Goal: Find specific page/section: Find specific page/section

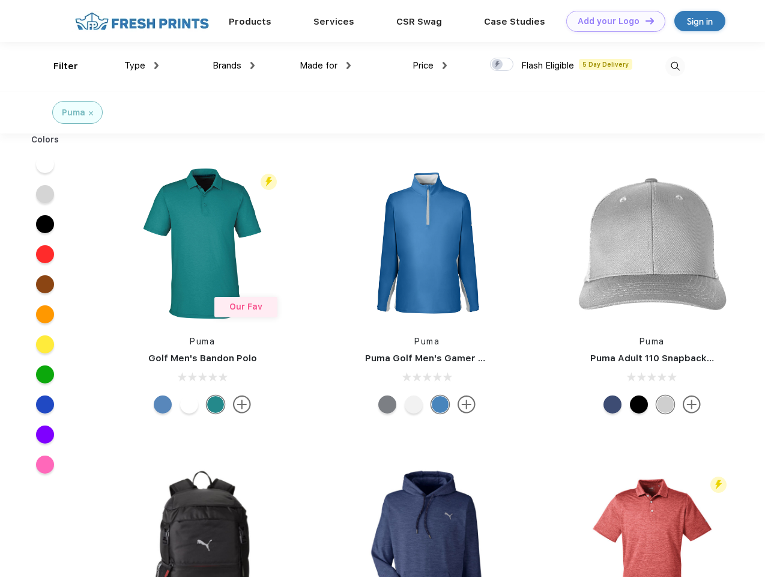
scroll to position [1, 0]
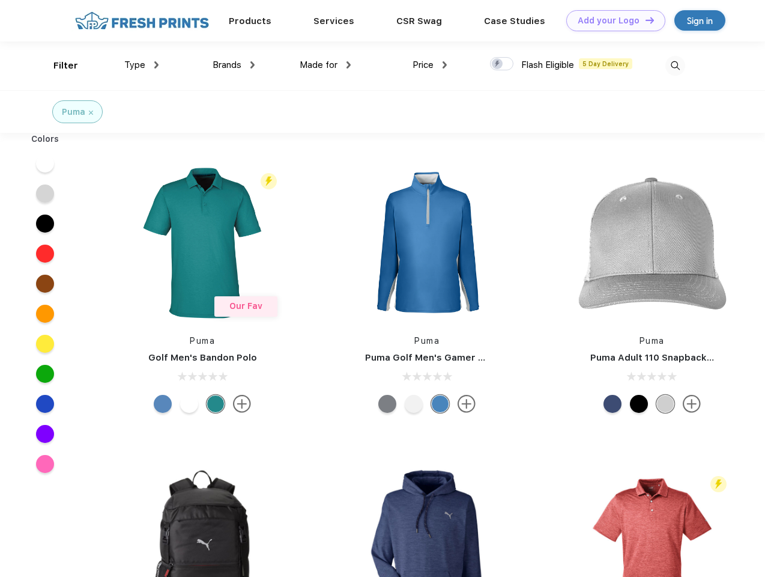
click at [612, 20] on link "Add your Logo Design Tool" at bounding box center [615, 20] width 99 height 21
click at [0, 0] on div "Design Tool" at bounding box center [0, 0] width 0 height 0
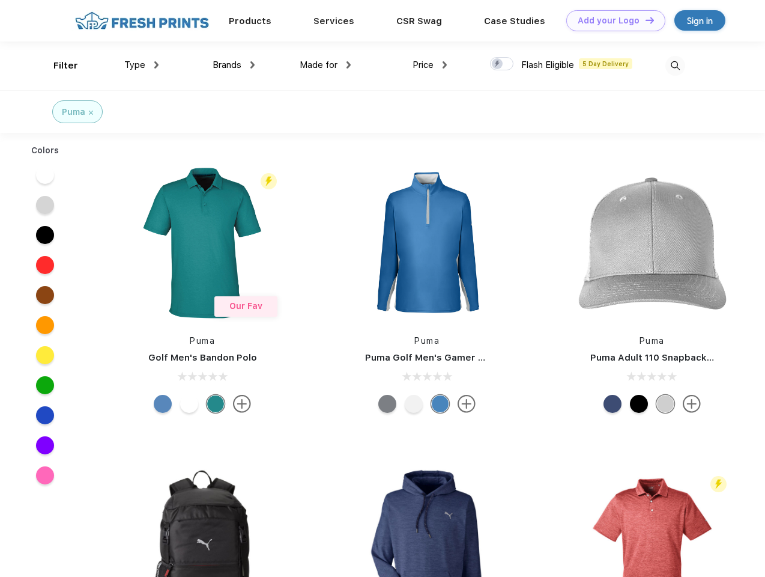
click at [645, 20] on link "Add your Logo Design Tool" at bounding box center [615, 20] width 99 height 21
click at [58, 65] on div "Filter" at bounding box center [65, 66] width 25 height 14
click at [142, 65] on span "Type" at bounding box center [134, 64] width 21 height 11
click at [234, 65] on span "Brands" at bounding box center [227, 64] width 29 height 11
click at [326, 65] on span "Made for" at bounding box center [319, 64] width 38 height 11
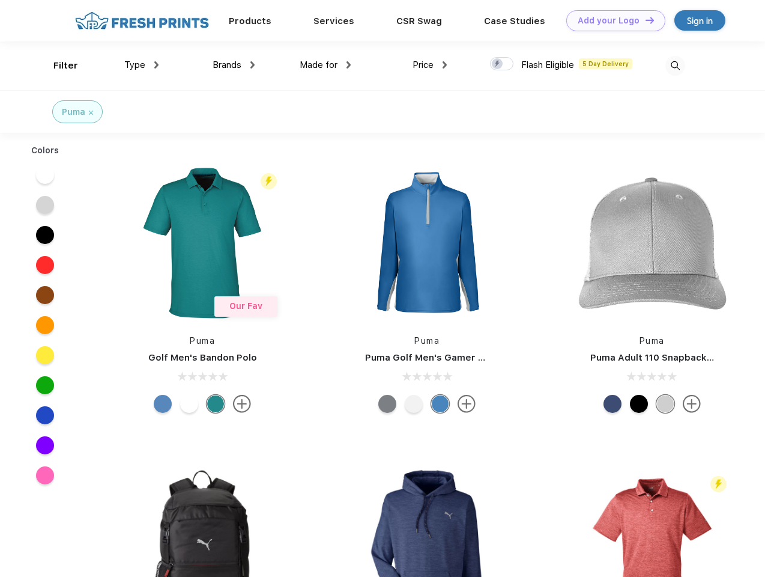
click at [430, 65] on span "Price" at bounding box center [423, 64] width 21 height 11
click at [502, 64] on div at bounding box center [501, 63] width 23 height 13
click at [498, 64] on input "checkbox" at bounding box center [494, 60] width 8 height 8
click at [675, 65] on img at bounding box center [676, 66] width 20 height 20
